Goal: Task Accomplishment & Management: Use online tool/utility

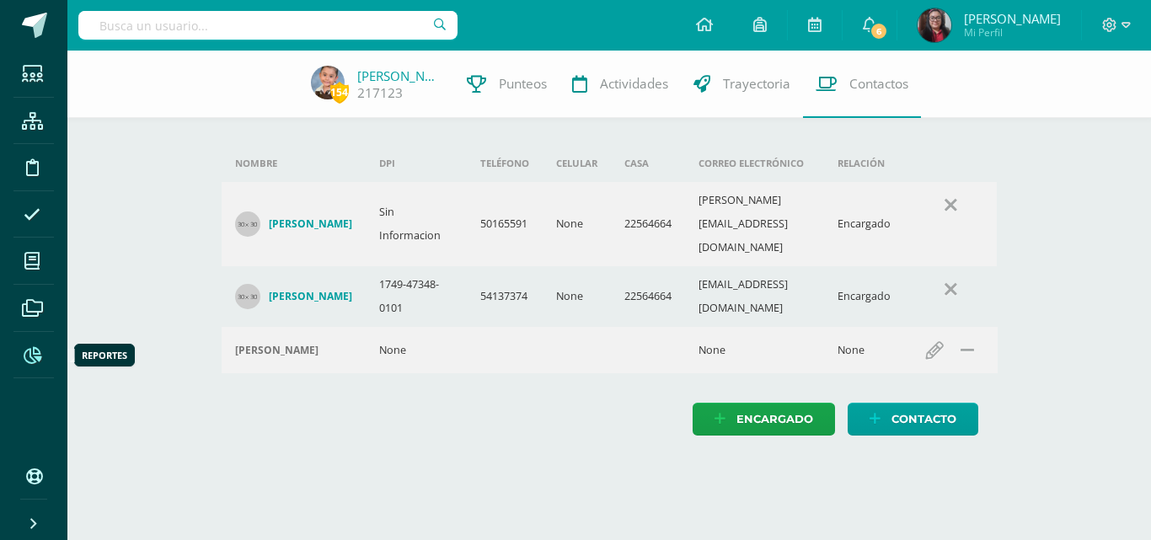
click at [36, 357] on icon at bounding box center [33, 355] width 18 height 17
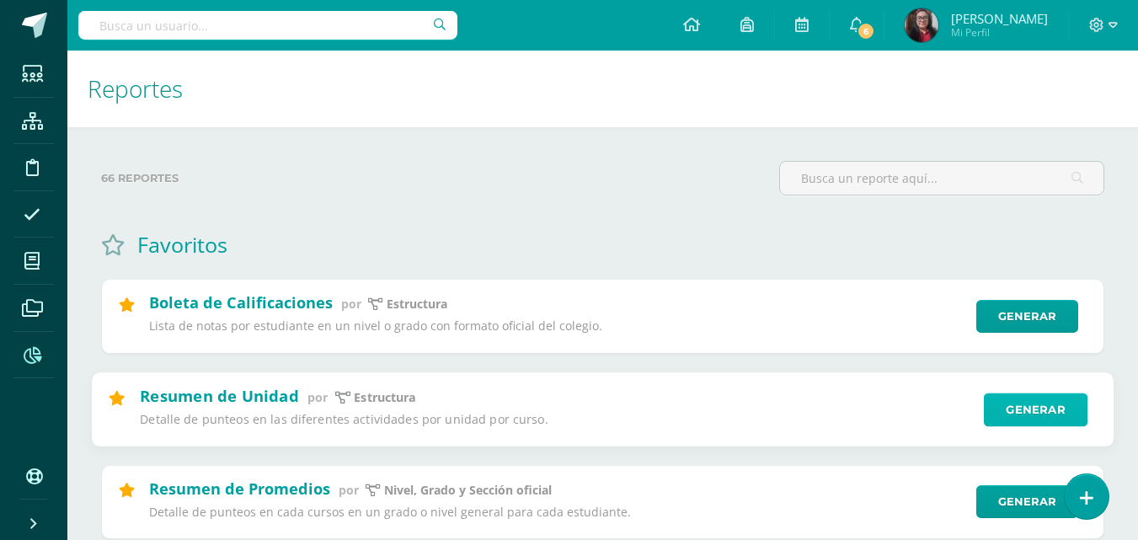
click at [1020, 414] on link "Generar" at bounding box center [1036, 410] width 104 height 34
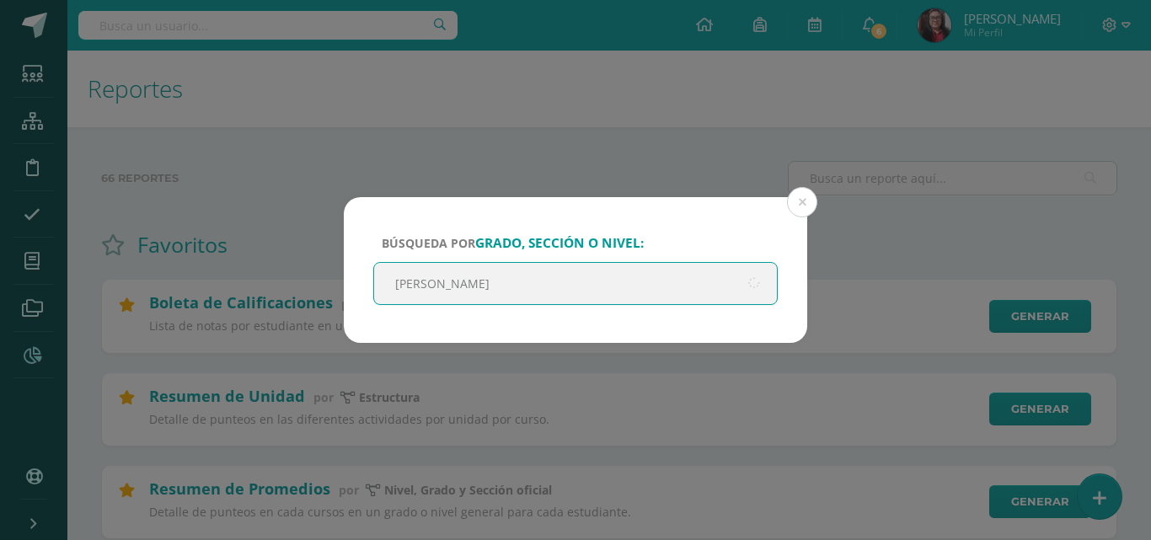
type input "Quinto"
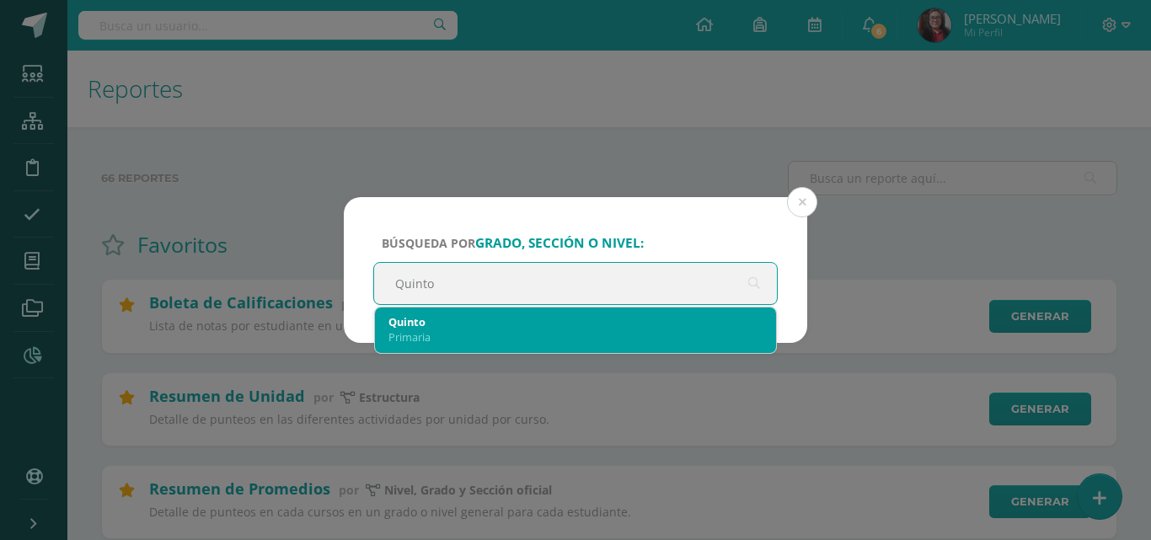
click at [515, 334] on div "Primaria" at bounding box center [575, 336] width 374 height 15
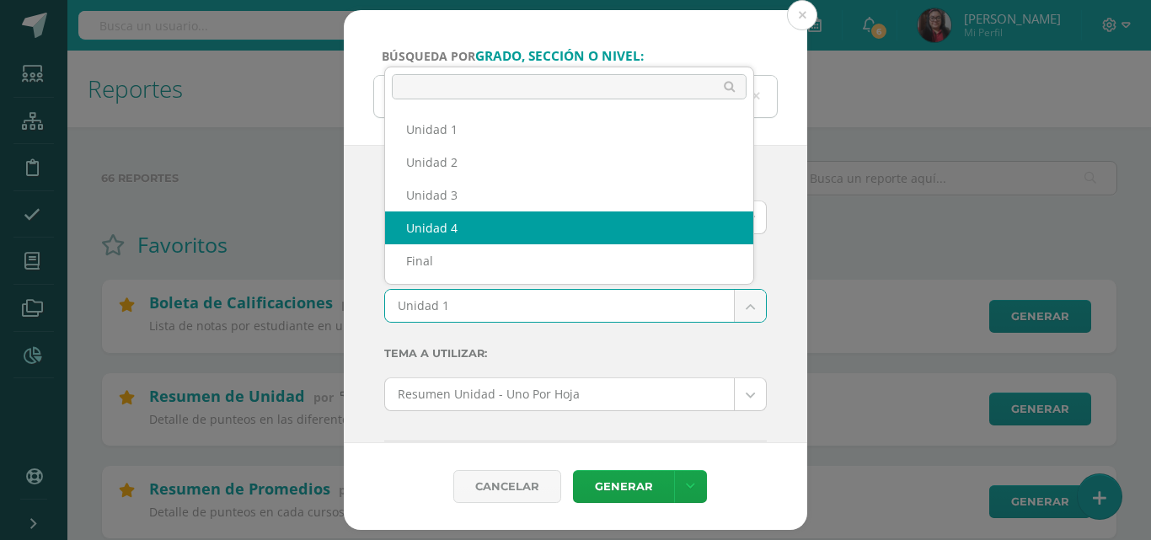
select select "Unidad 4"
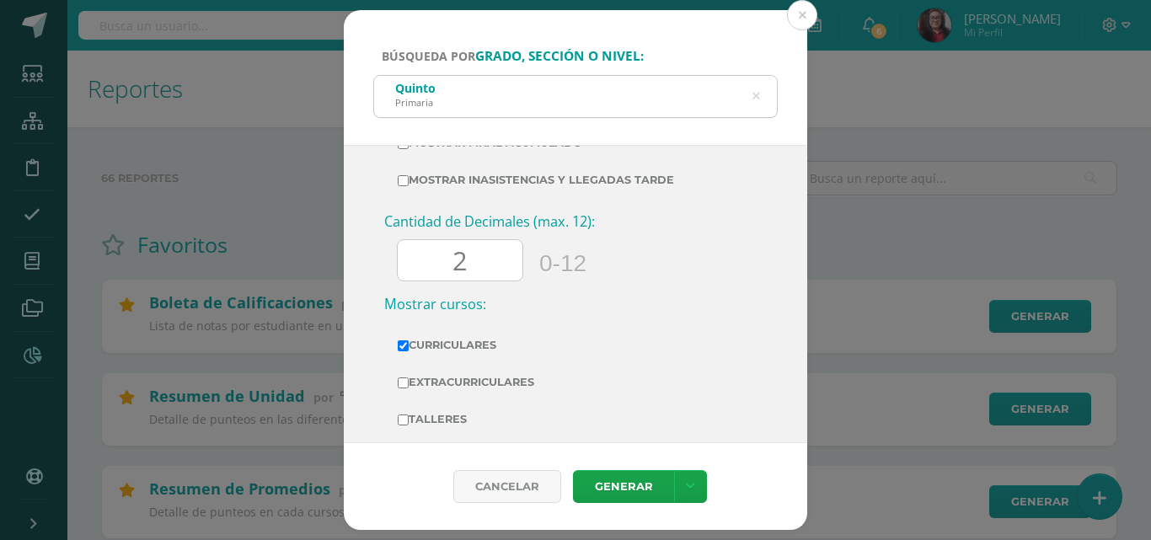
scroll to position [642, 0]
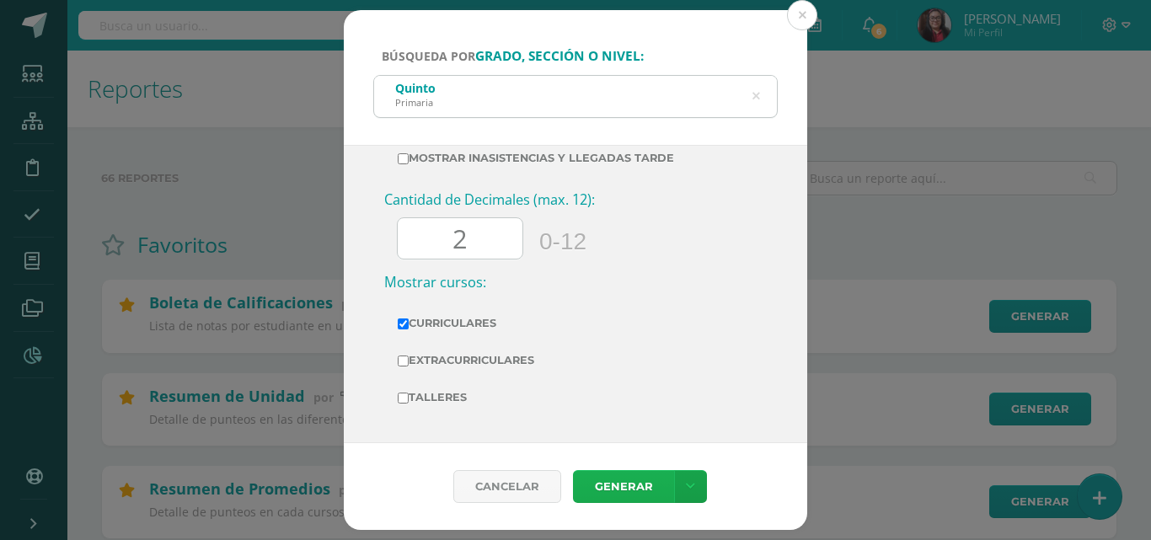
click at [609, 487] on link "Generar" at bounding box center [623, 486] width 101 height 33
